Goal: Transaction & Acquisition: Purchase product/service

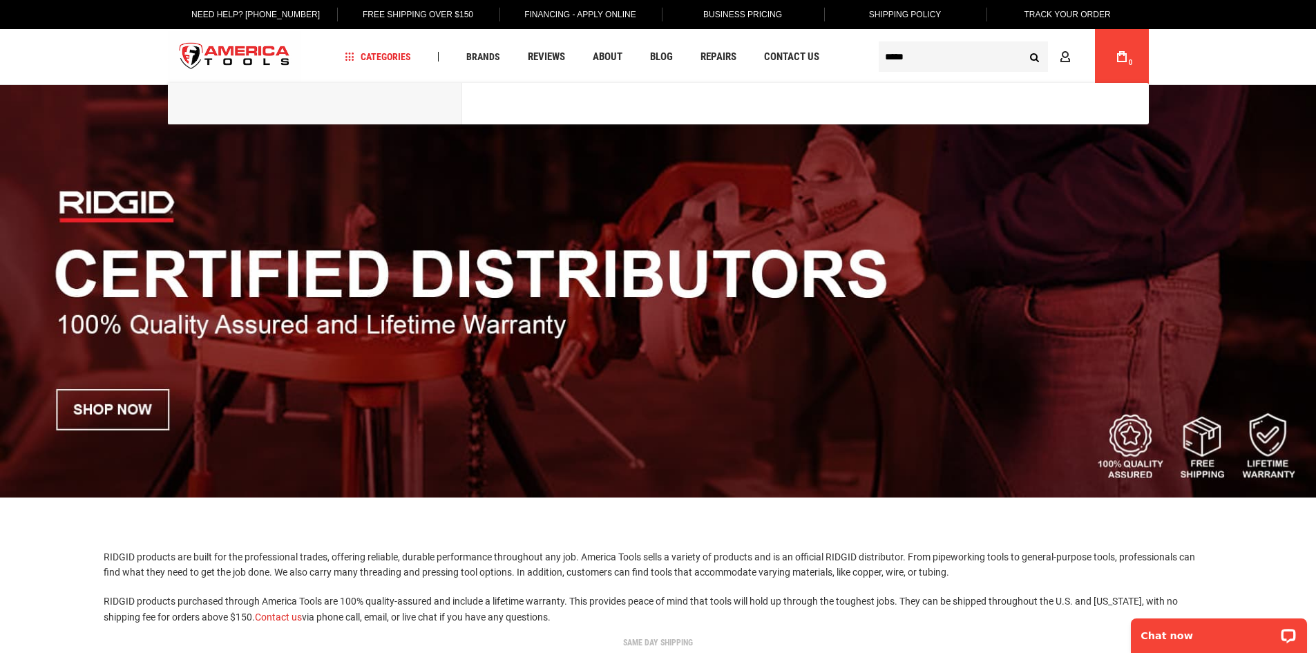
type input "*****"
click at [1022, 44] on button "Search" at bounding box center [1035, 57] width 26 height 26
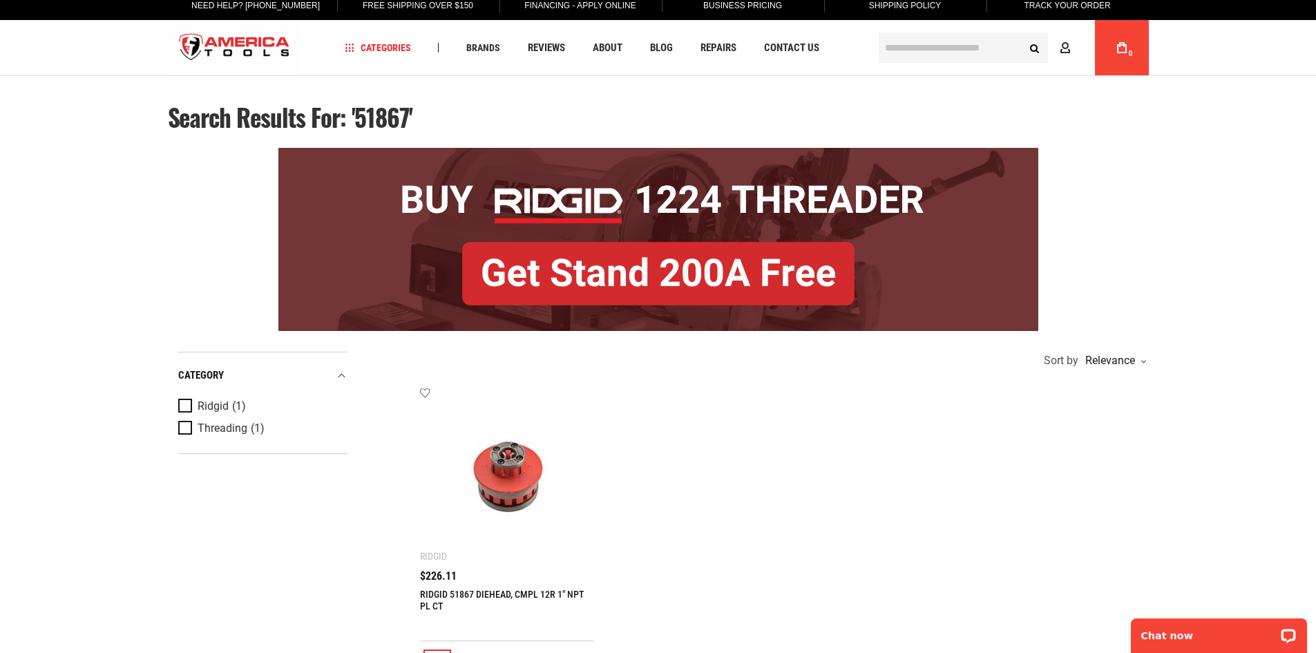
scroll to position [138, 0]
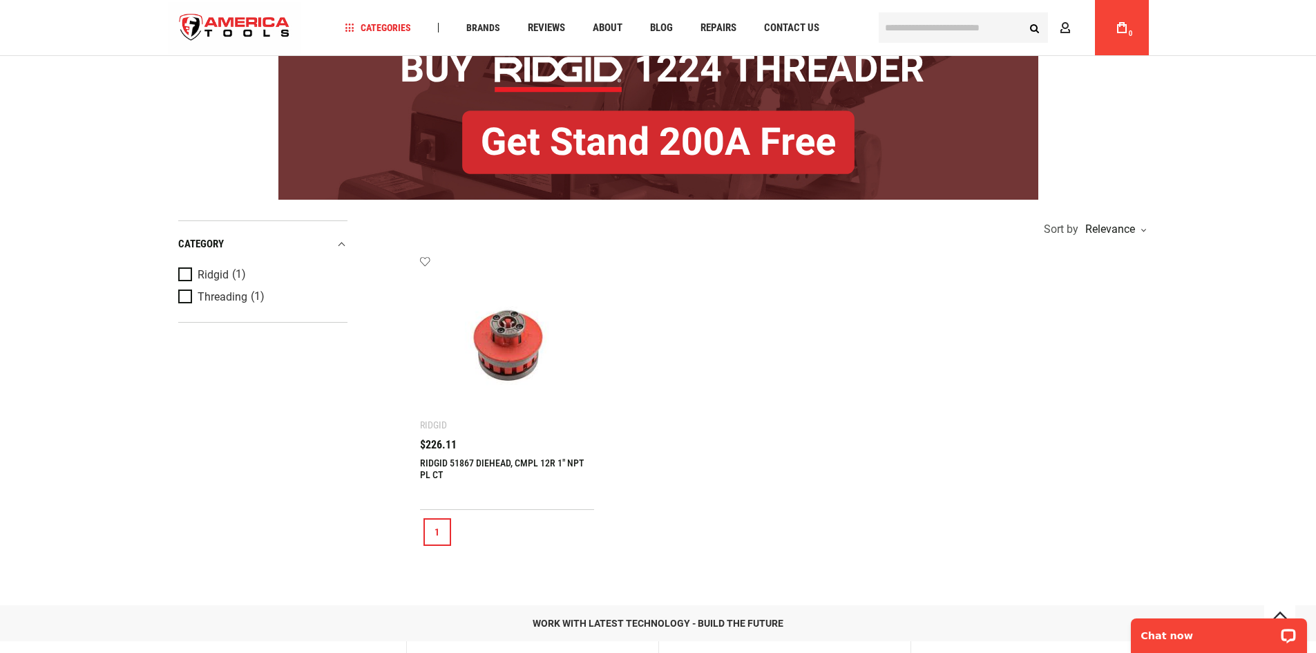
click at [524, 390] on img at bounding box center [507, 342] width 147 height 147
